Goal: Information Seeking & Learning: Find specific page/section

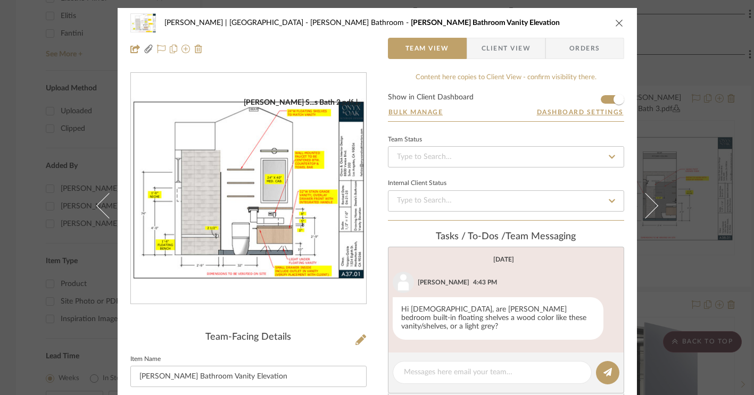
click at [616, 14] on div "Vargas-Gable | Manhattan Beach Steele's Bathroom Steele's Bathroom Vanity Eleva…" at bounding box center [377, 22] width 494 height 21
click at [615, 20] on icon "close" at bounding box center [619, 23] width 9 height 9
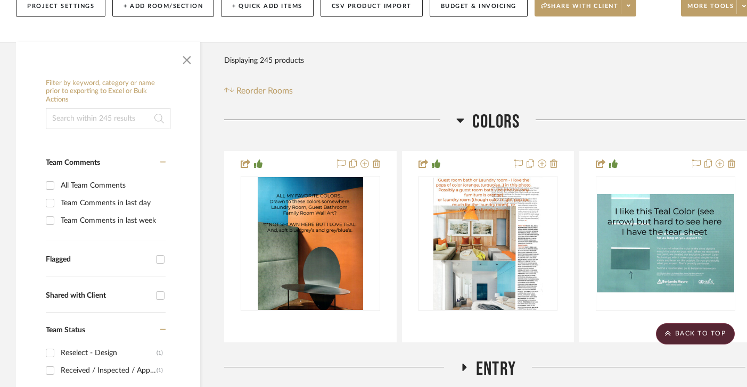
scroll to position [86, 0]
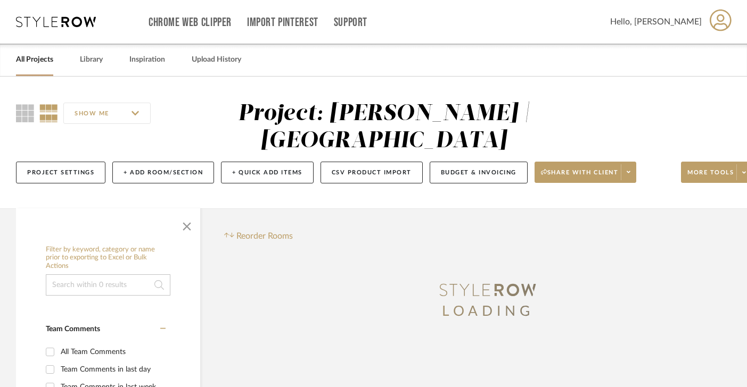
scroll to position [0, 20]
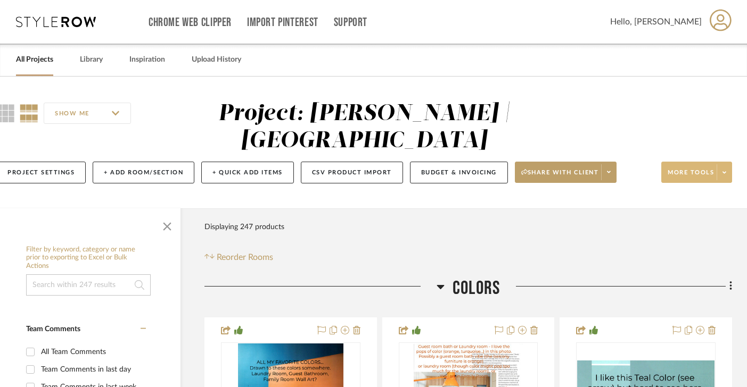
click at [684, 174] on span "More tools" at bounding box center [690, 177] width 46 height 16
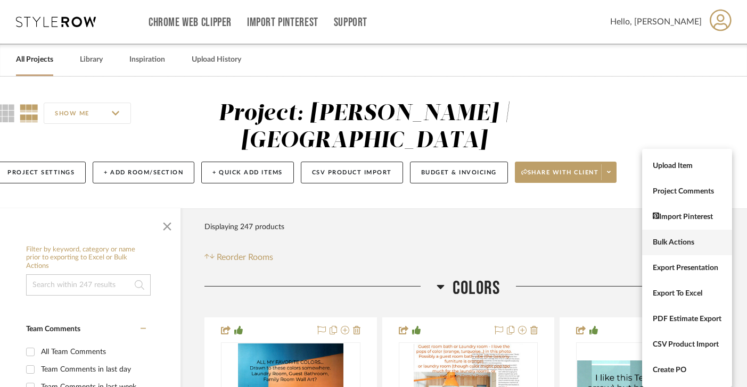
click at [679, 244] on span "Bulk Actions" at bounding box center [687, 242] width 69 height 9
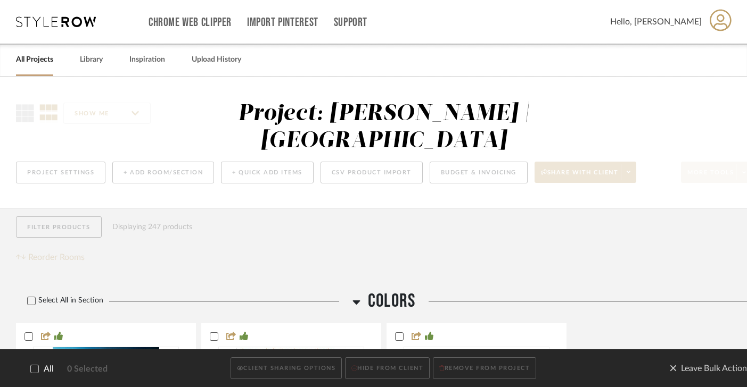
scroll to position [0, 0]
click at [36, 366] on icon at bounding box center [34, 369] width 7 height 7
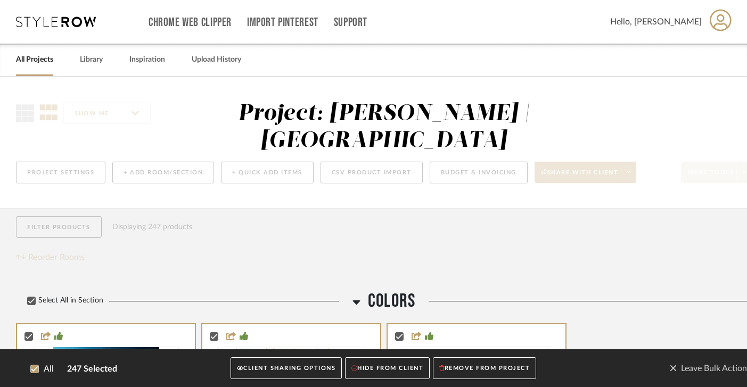
click at [292, 366] on button "CLIENT SHARING OPTIONS" at bounding box center [285, 369] width 111 height 22
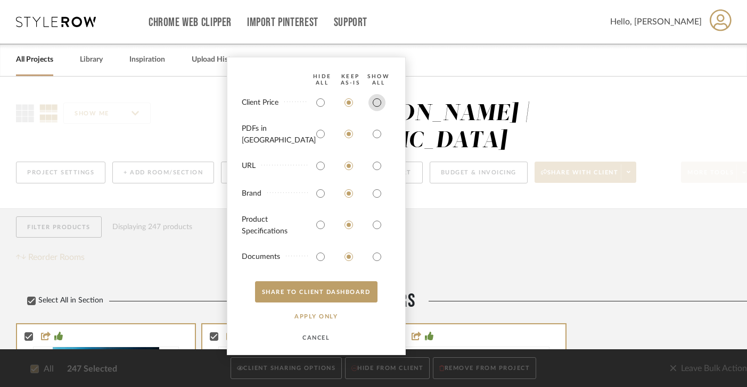
click at [376, 108] on input "radio" at bounding box center [376, 102] width 17 height 17
radio input "true"
click at [376, 136] on input "radio" at bounding box center [376, 134] width 17 height 17
radio input "true"
click at [337, 290] on button "SHARE TO CLIENT Dashboard" at bounding box center [316, 292] width 122 height 21
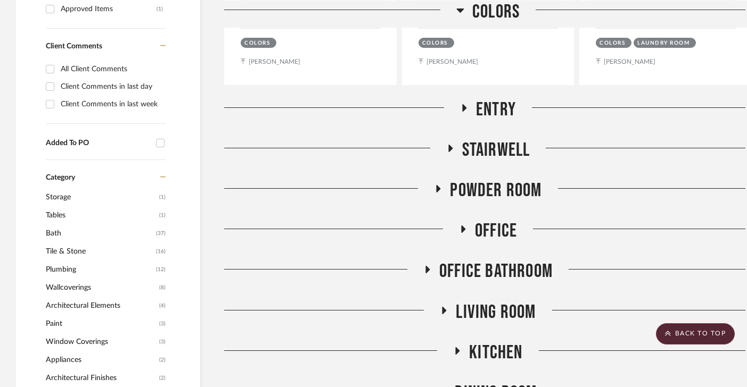
scroll to position [703, 0]
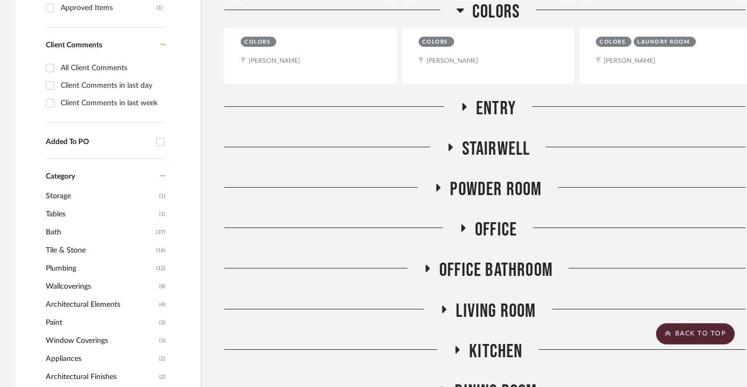
click at [462, 226] on icon at bounding box center [463, 228] width 4 height 7
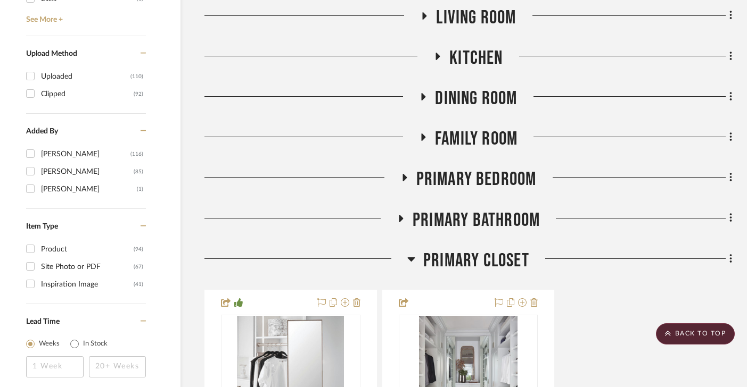
scroll to position [1355, 20]
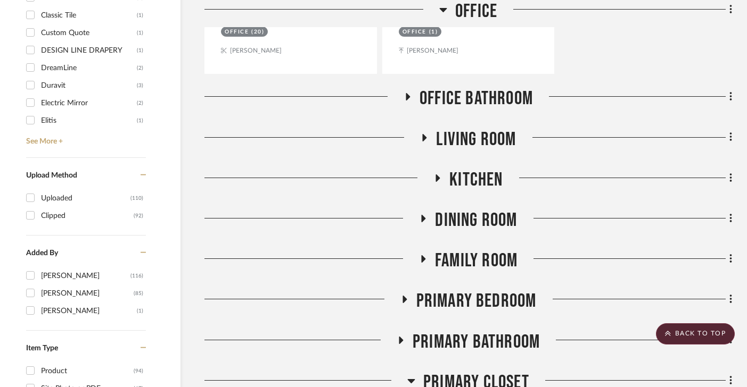
click at [405, 95] on icon at bounding box center [407, 97] width 13 height 8
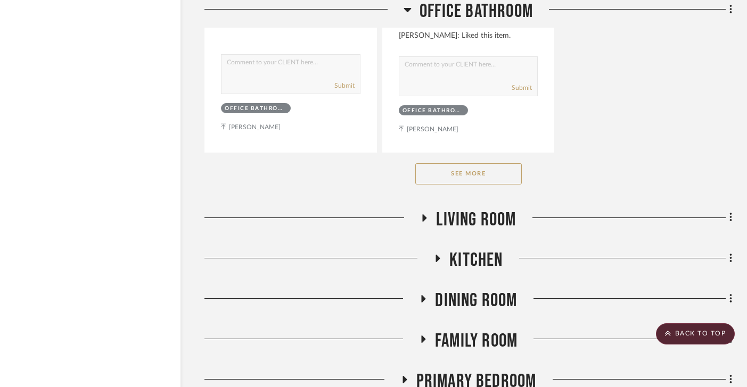
scroll to position [2746, 20]
click at [475, 168] on button "See More" at bounding box center [468, 173] width 106 height 21
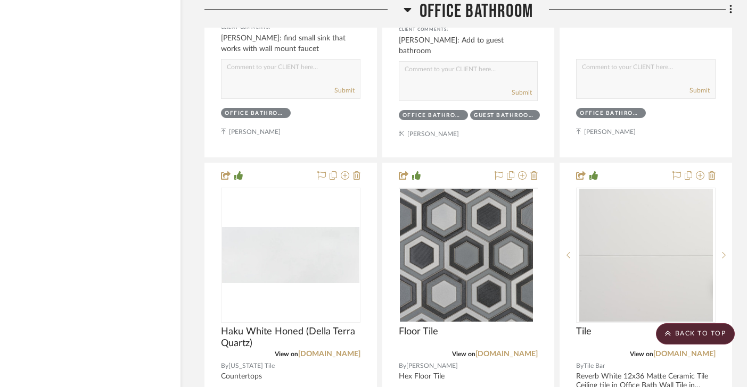
scroll to position [3234, 20]
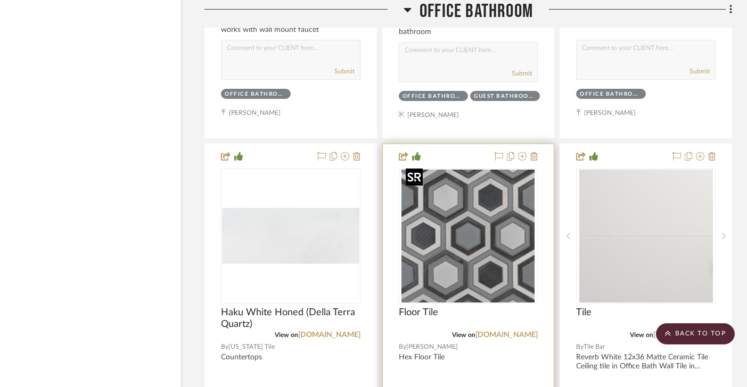
click at [474, 248] on img "0" at bounding box center [467, 236] width 133 height 133
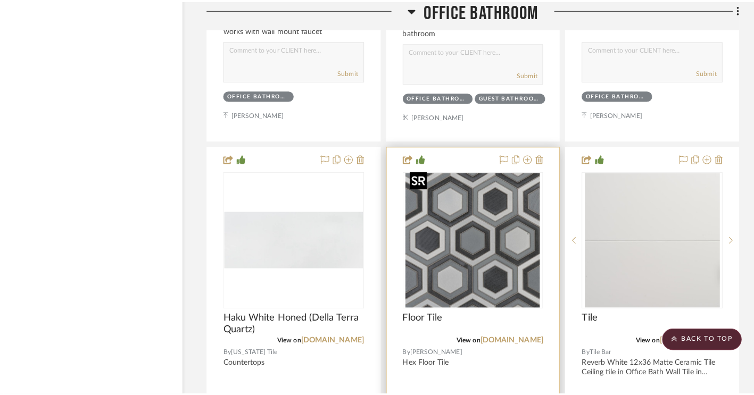
scroll to position [0, 0]
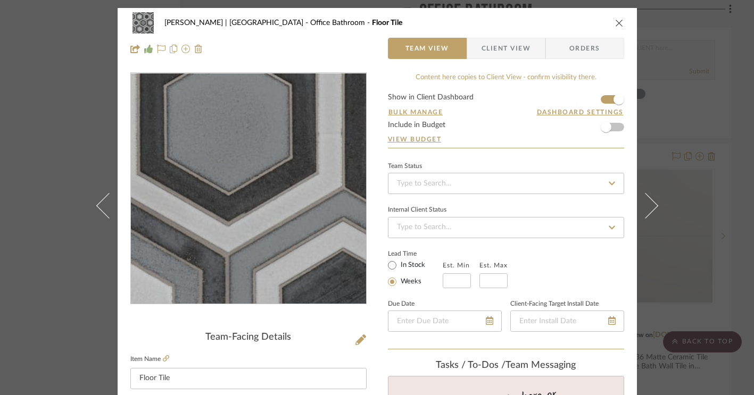
click at [252, 212] on img "0" at bounding box center [248, 188] width 231 height 231
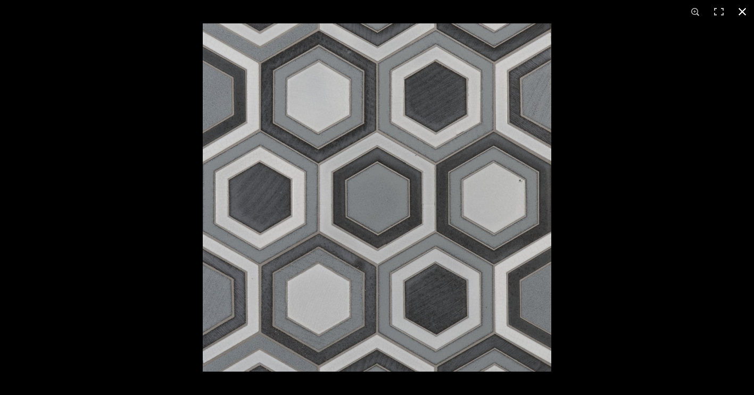
click at [740, 9] on button at bounding box center [742, 11] width 23 height 23
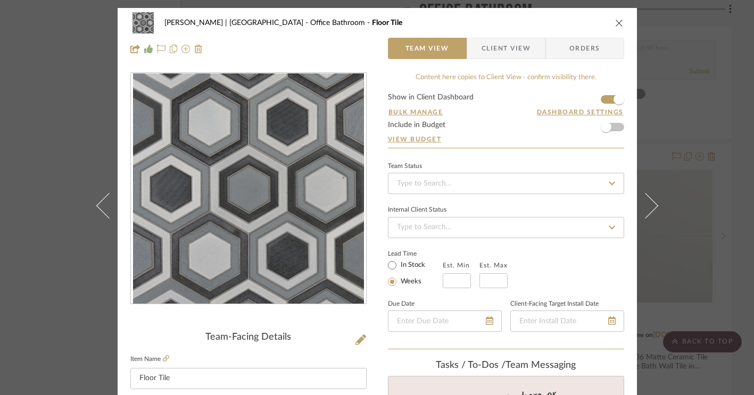
click at [620, 23] on icon "close" at bounding box center [619, 23] width 9 height 9
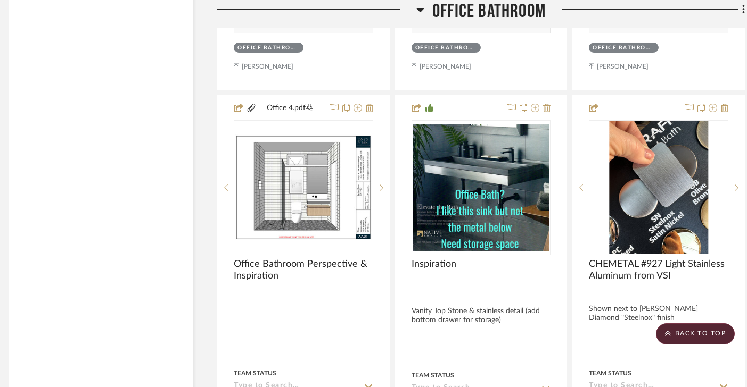
scroll to position [2334, 7]
click at [419, 8] on icon at bounding box center [420, 10] width 7 height 4
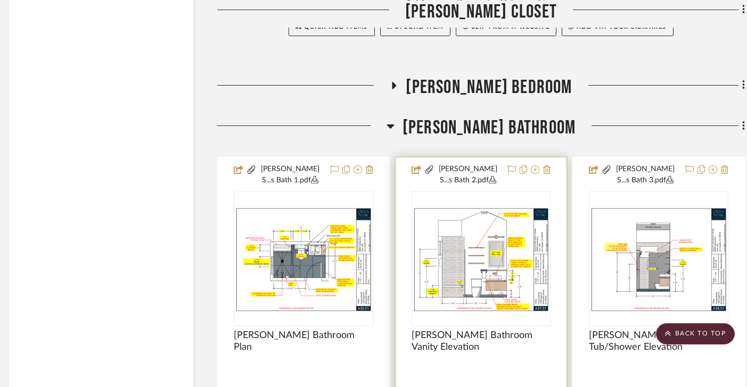
scroll to position [2401, 7]
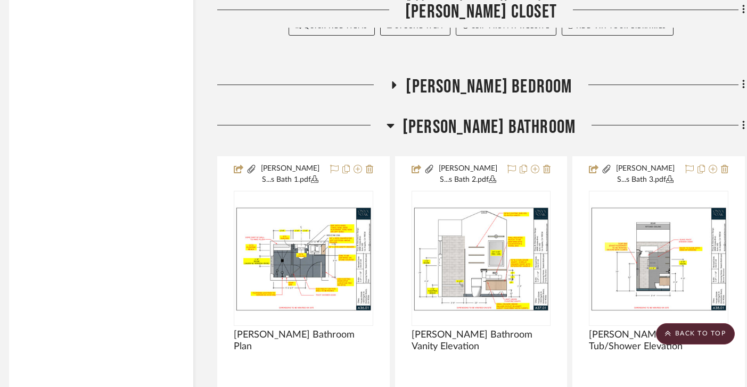
click at [394, 124] on icon at bounding box center [389, 126] width 7 height 4
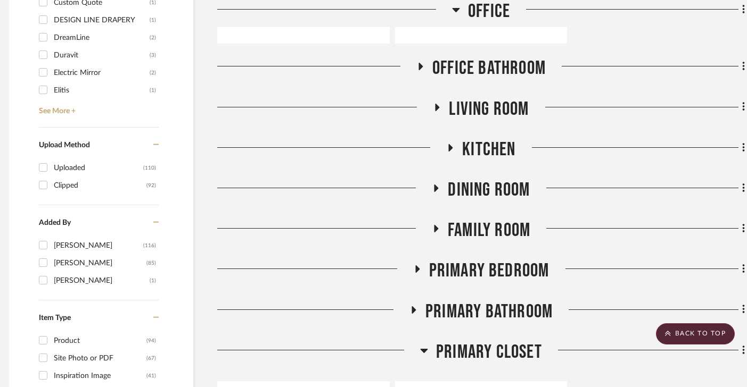
scroll to position [1375, 7]
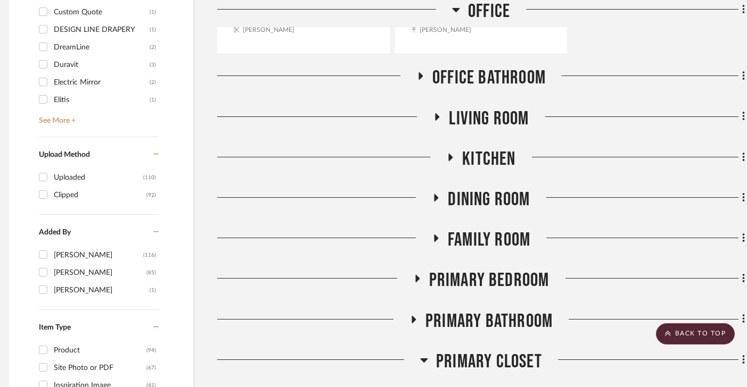
click at [415, 321] on icon at bounding box center [413, 320] width 13 height 8
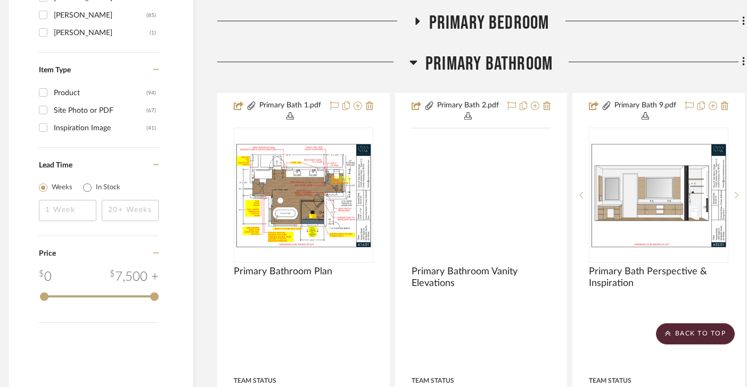
scroll to position [1724, 7]
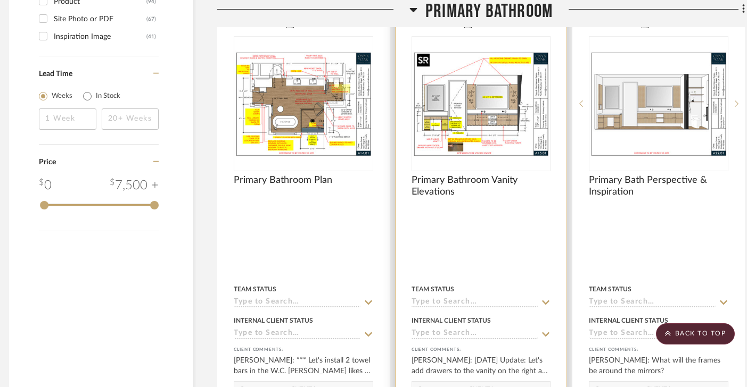
click at [478, 116] on img "0" at bounding box center [480, 104] width 137 height 106
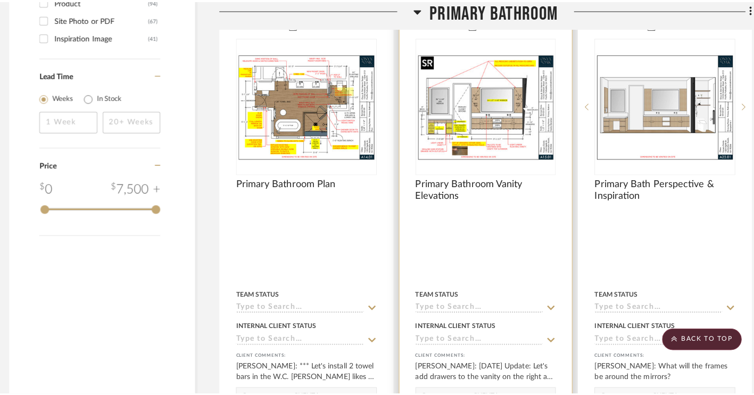
scroll to position [0, 0]
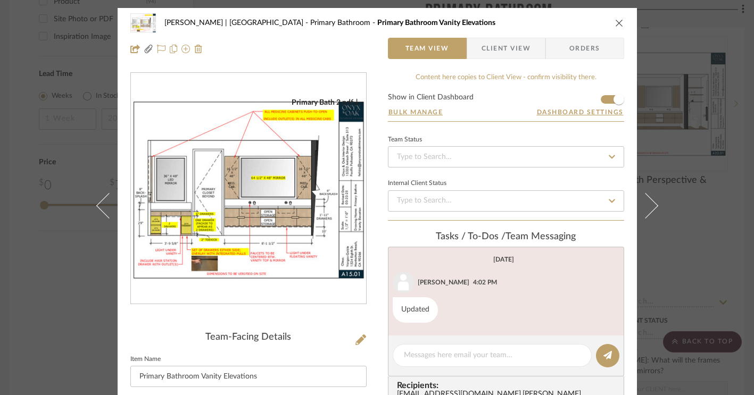
click at [235, 194] on img "0" at bounding box center [248, 189] width 235 height 182
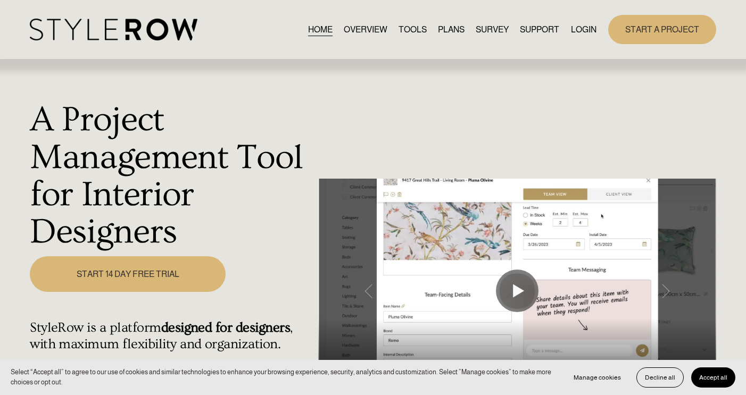
click at [579, 31] on link "LOGIN" at bounding box center [584, 29] width 26 height 14
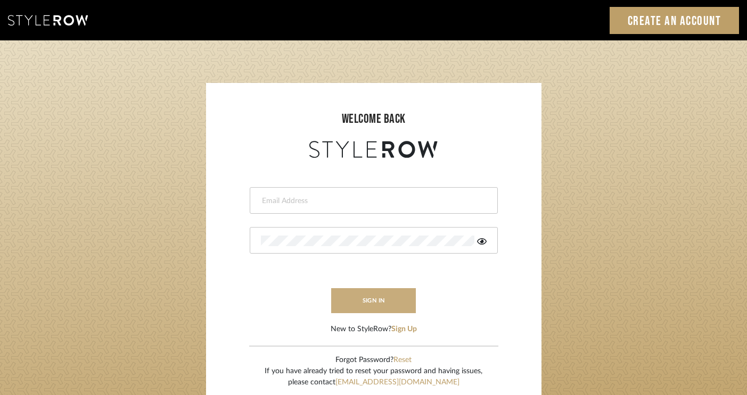
type input "[PERSON_NAME][EMAIL_ADDRESS][DOMAIN_NAME]"
click at [389, 300] on button "sign in" at bounding box center [373, 300] width 85 height 25
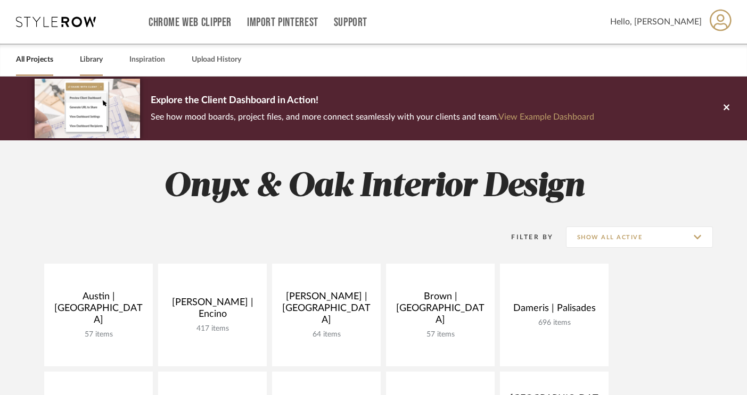
click at [94, 59] on link "Library" at bounding box center [91, 60] width 23 height 14
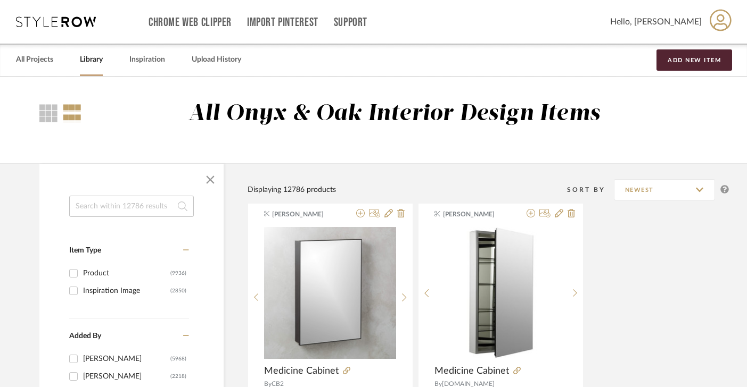
click at [120, 210] on input at bounding box center [131, 206] width 125 height 21
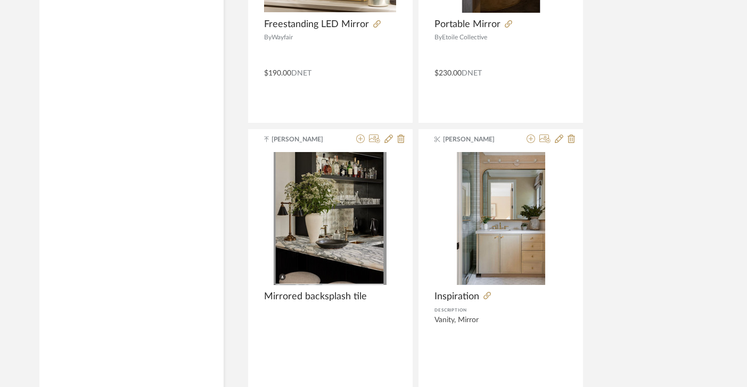
scroll to position [4068, 0]
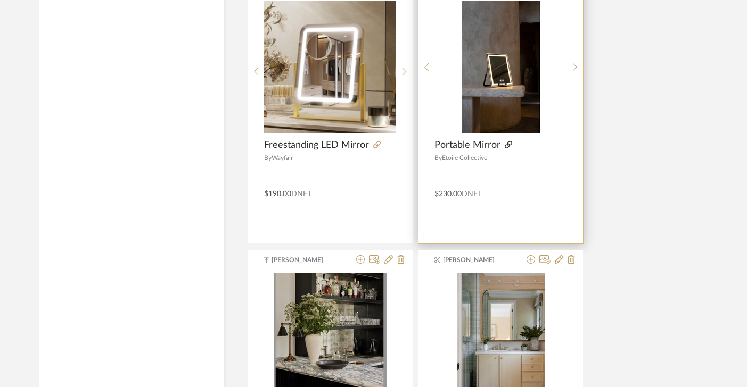
type input "mirror"
click at [505, 144] on icon at bounding box center [508, 144] width 7 height 7
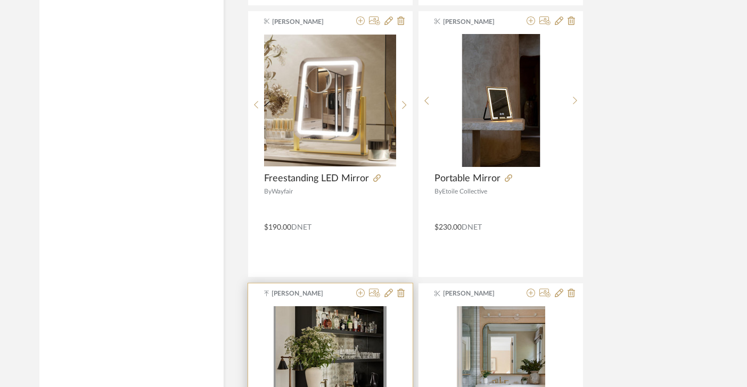
scroll to position [4000, 0]
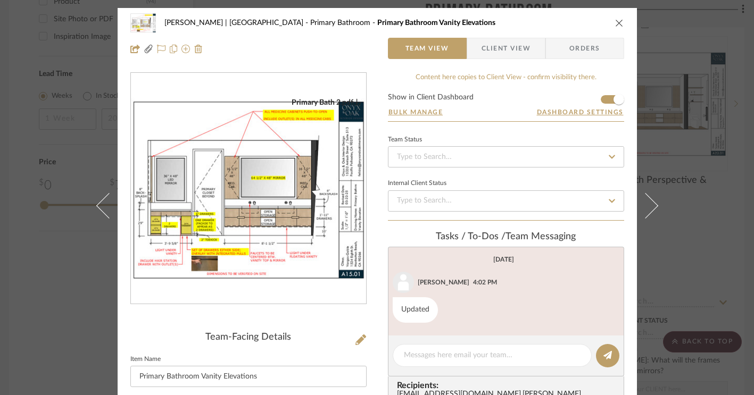
click at [616, 24] on icon "close" at bounding box center [619, 23] width 9 height 9
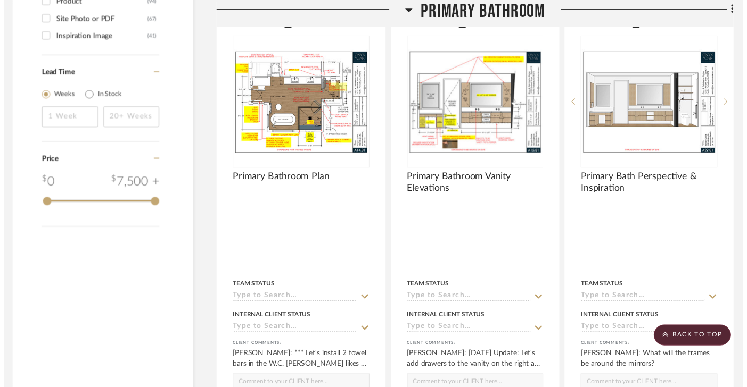
scroll to position [1724, 7]
